Goal: Information Seeking & Learning: Learn about a topic

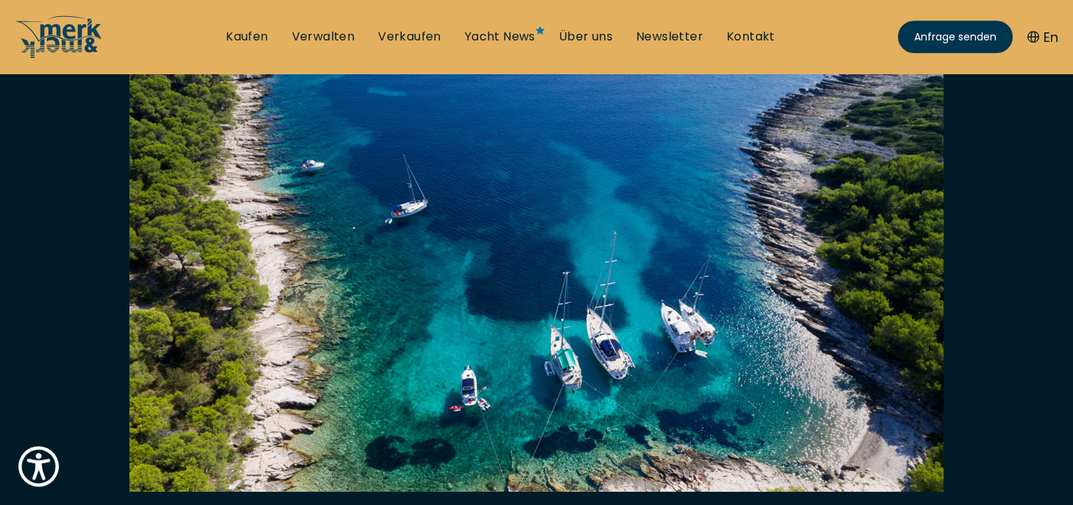
scroll to position [362, 0]
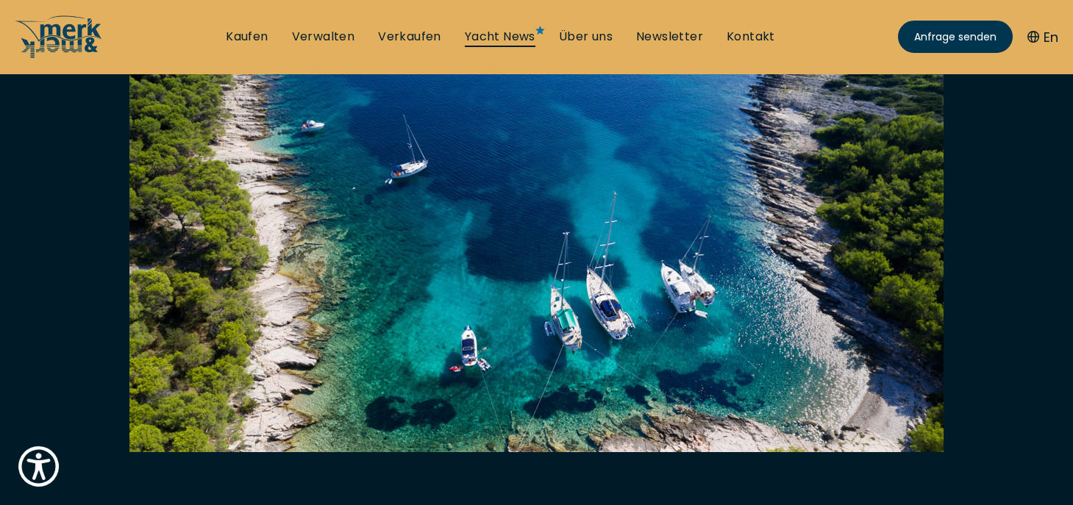
click at [515, 38] on link "Yacht News" at bounding box center [500, 37] width 71 height 16
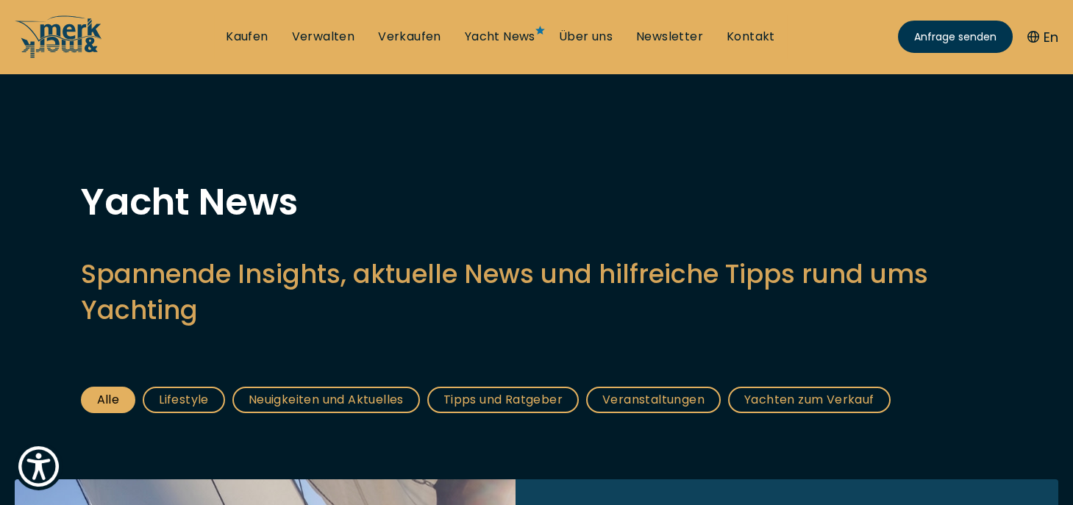
click at [830, 407] on link "Yachten zum Verkauf" at bounding box center [809, 400] width 162 height 26
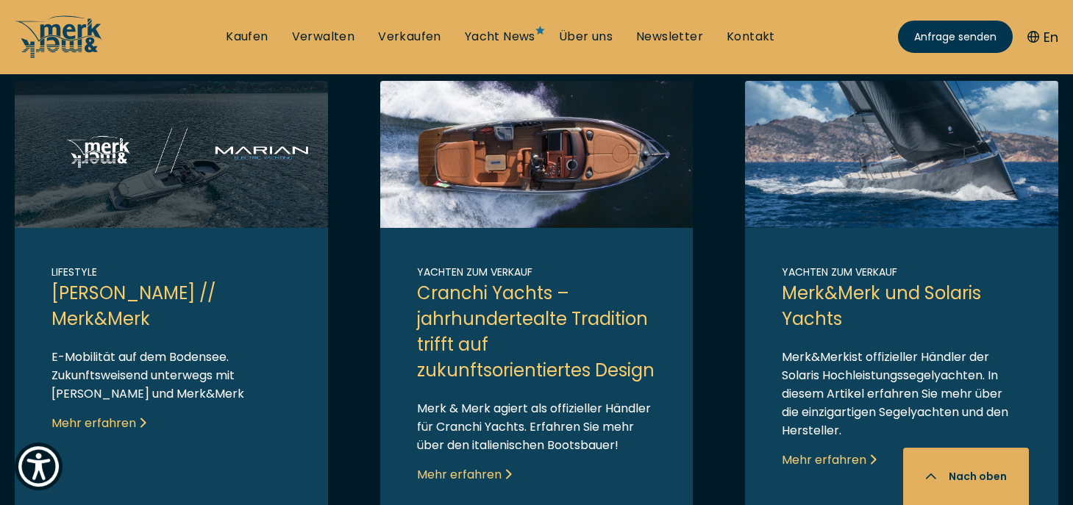
scroll to position [1089, 0]
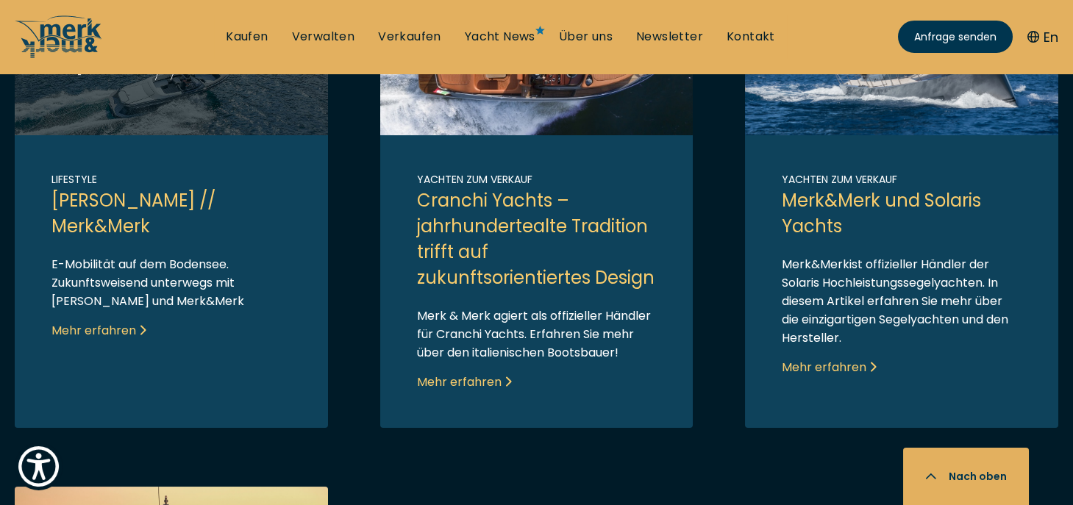
click at [487, 396] on link "Link to post" at bounding box center [536, 208] width 313 height 440
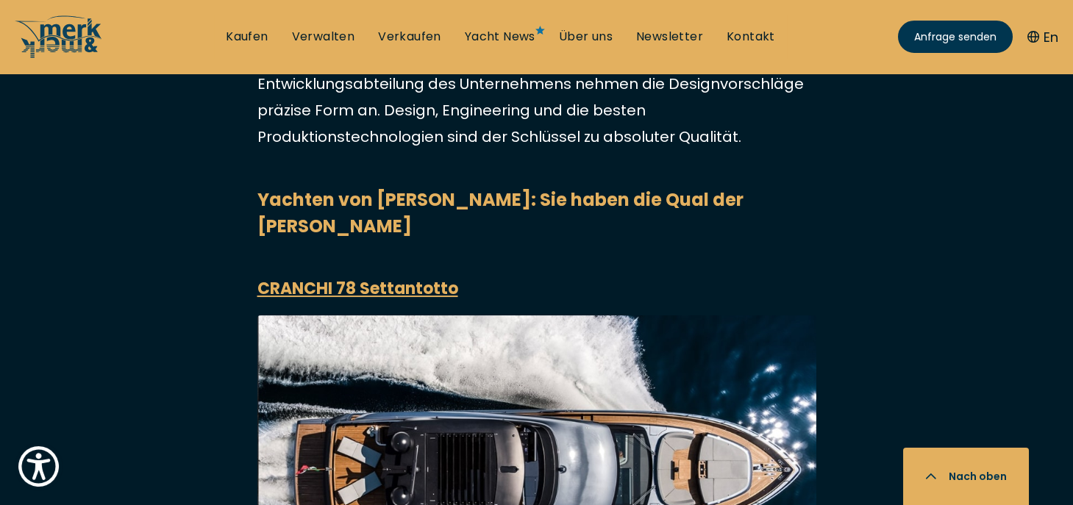
scroll to position [2903, 0]
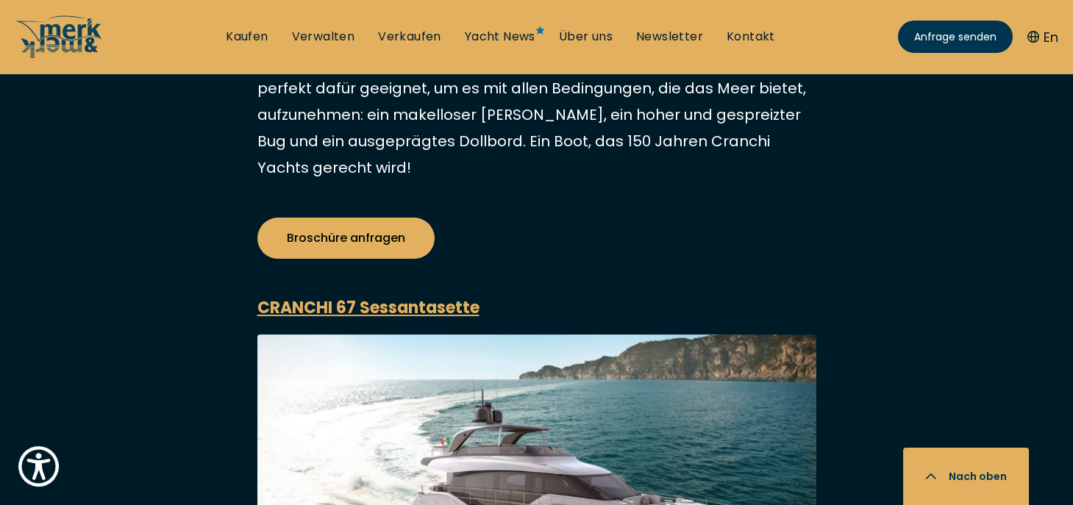
scroll to position [1089, 0]
